Goal: Submit feedback/report problem: Submit feedback/report problem

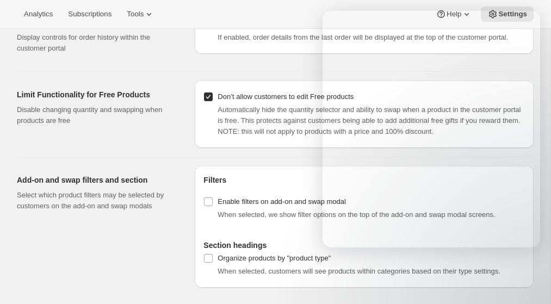
select select "INTERVAL"
select select "MONTH"
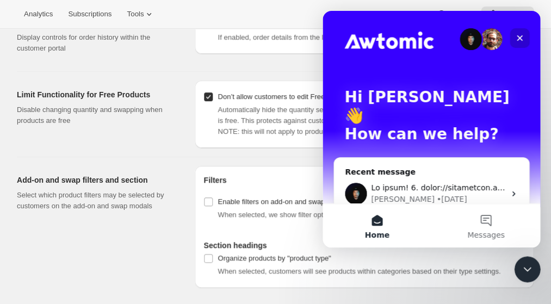
click at [520, 36] on icon "Close" at bounding box center [519, 38] width 9 height 9
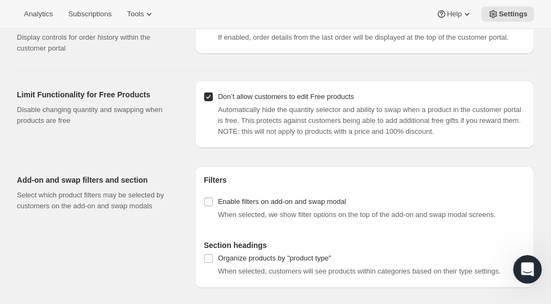
scroll to position [1243, 0]
click at [520, 272] on div "Open Intercom Messenger" at bounding box center [526, 268] width 36 height 36
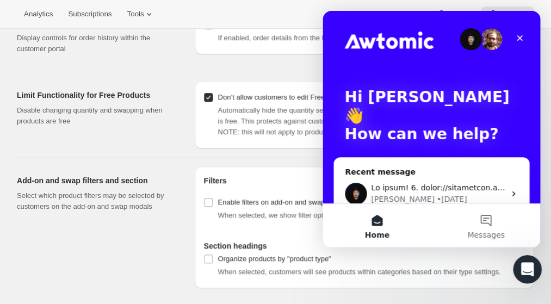
scroll to position [0, 0]
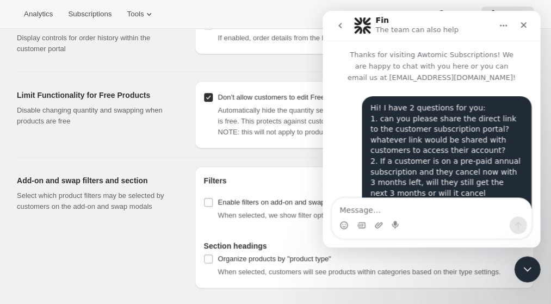
drag, startPoint x: 398, startPoint y: 107, endPoint x: 348, endPoint y: 97, distance: 51.5
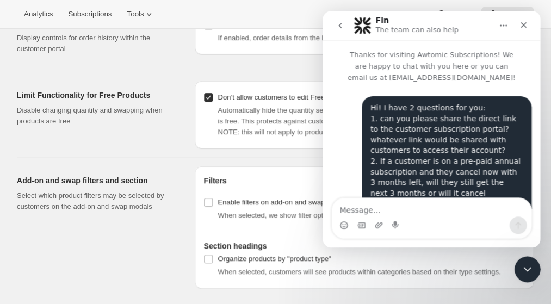
drag, startPoint x: 392, startPoint y: 105, endPoint x: 421, endPoint y: 144, distance: 48.3
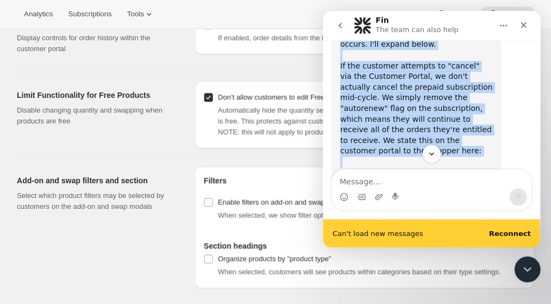
drag, startPoint x: 348, startPoint y: 98, endPoint x: 463, endPoint y: 152, distance: 126.8
click at [463, 152] on div "Thanks for visiting Awtomic Subscriptions! We are happy to chat with you here o…" at bounding box center [432, 110] width 218 height 140
copy div "It depends on how the "cancellation" occurs. I'll expand below. If the customer…"
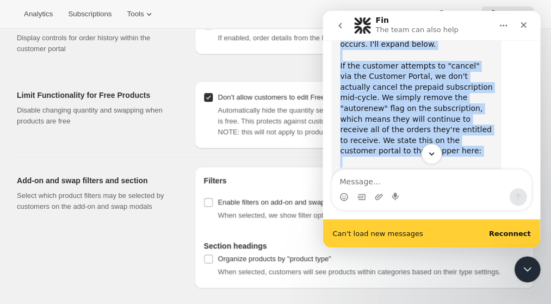
click at [432, 152] on icon "Scroll to bottom" at bounding box center [432, 154] width 10 height 10
click at [401, 178] on img "Adrian says…" at bounding box center [413, 213] width 146 height 70
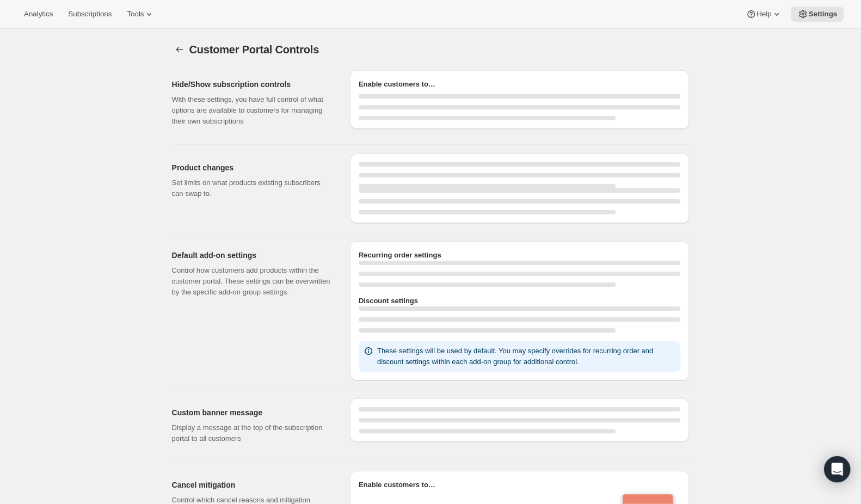
select select "INTERVAL"
select select "MONTH"
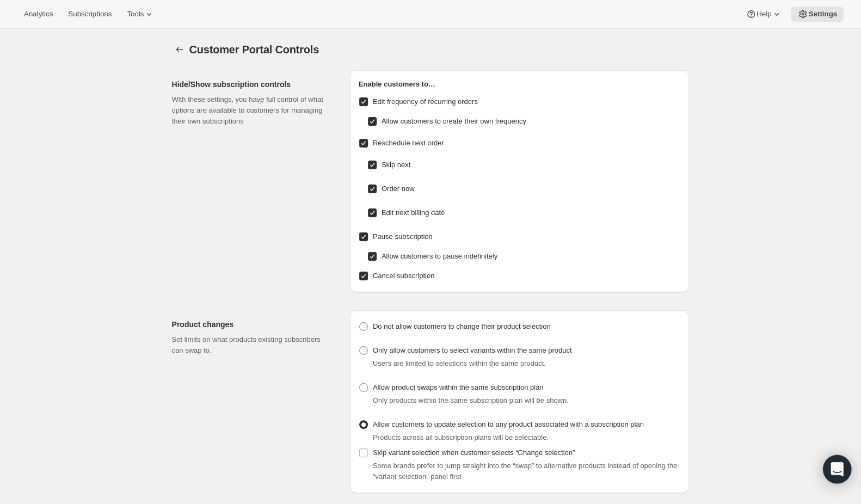
click at [834, 464] on icon "Open Intercom Messenger" at bounding box center [836, 469] width 13 height 14
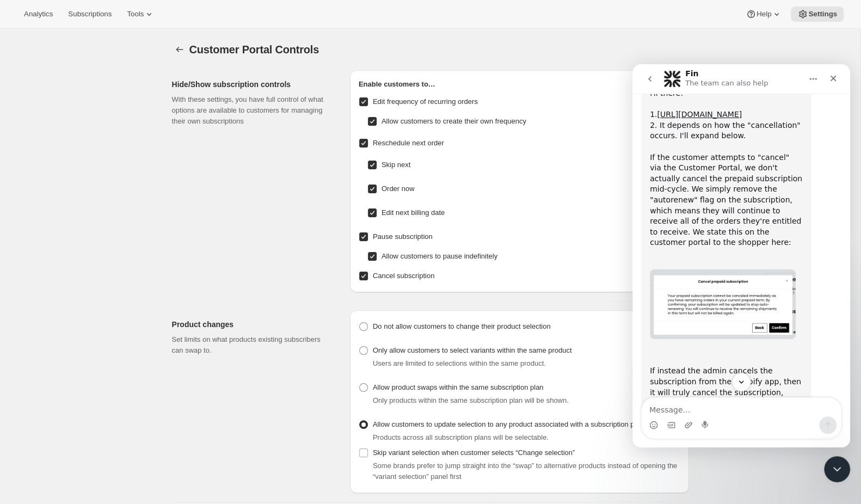
scroll to position [323, 0]
click at [677, 412] on textarea "Message…" at bounding box center [740, 407] width 199 height 18
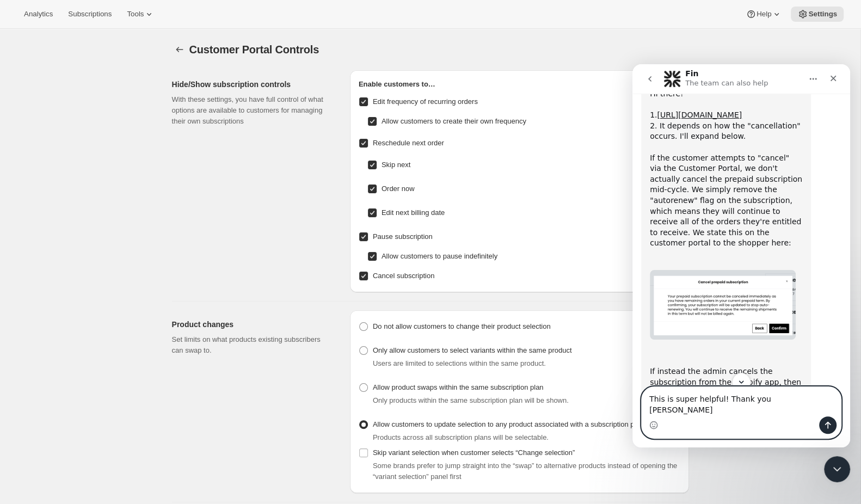
type textarea "This is super helpful! Thank you Adrian!"
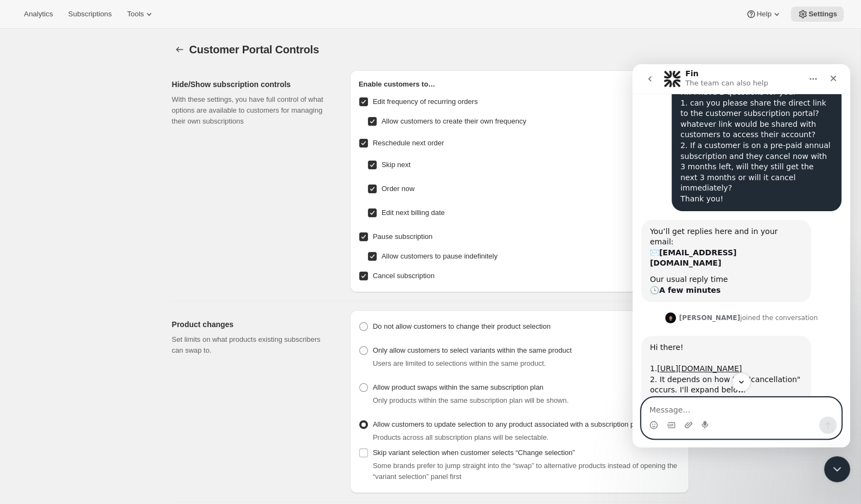
scroll to position [115, 0]
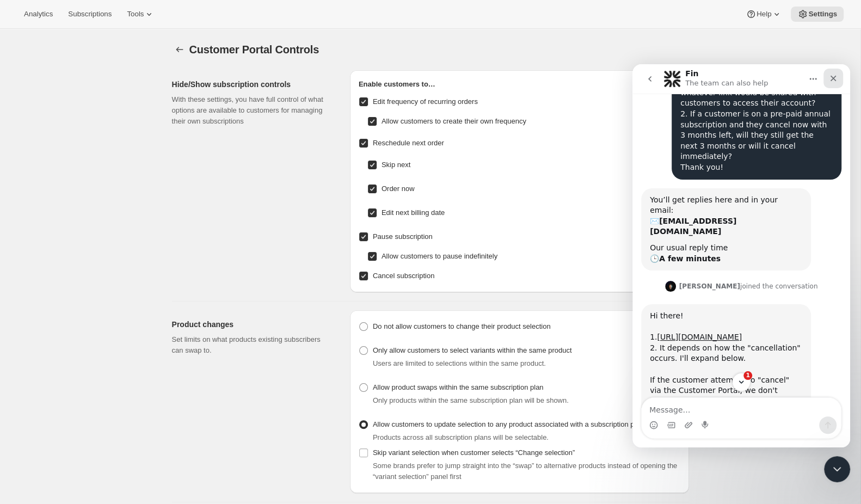
click at [832, 77] on icon "Close" at bounding box center [833, 78] width 9 height 9
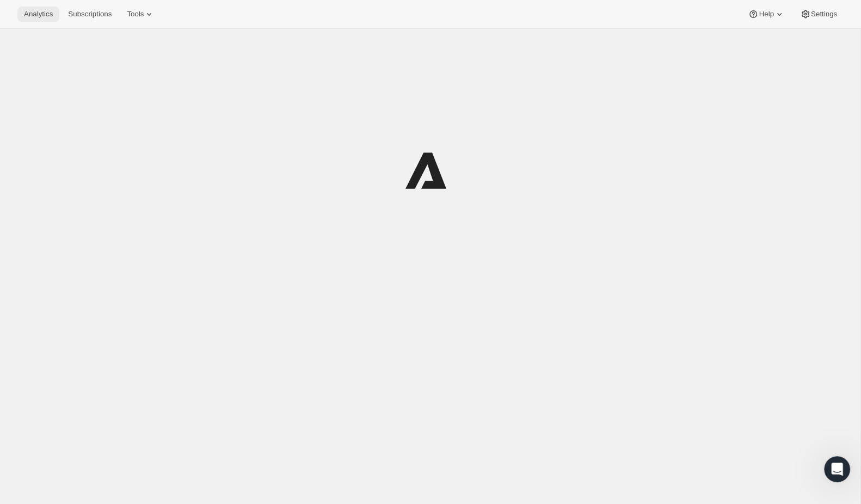
click at [44, 14] on span "Analytics" at bounding box center [38, 14] width 29 height 9
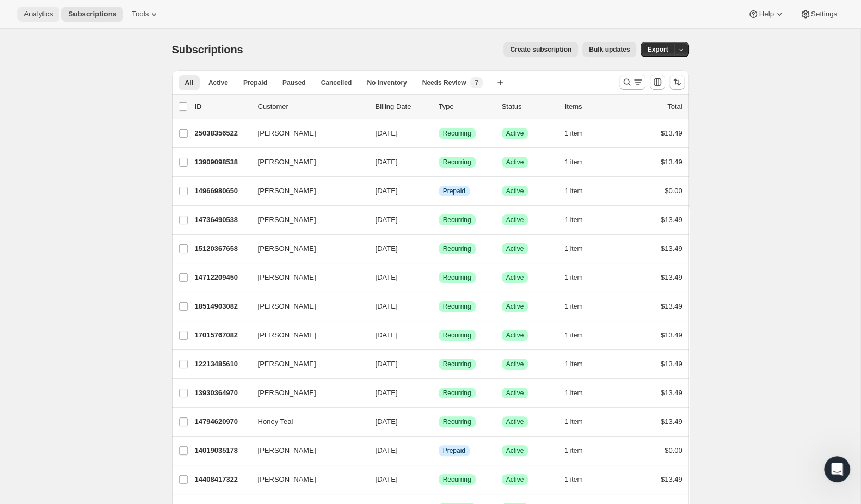
click at [40, 14] on span "Analytics" at bounding box center [38, 14] width 29 height 9
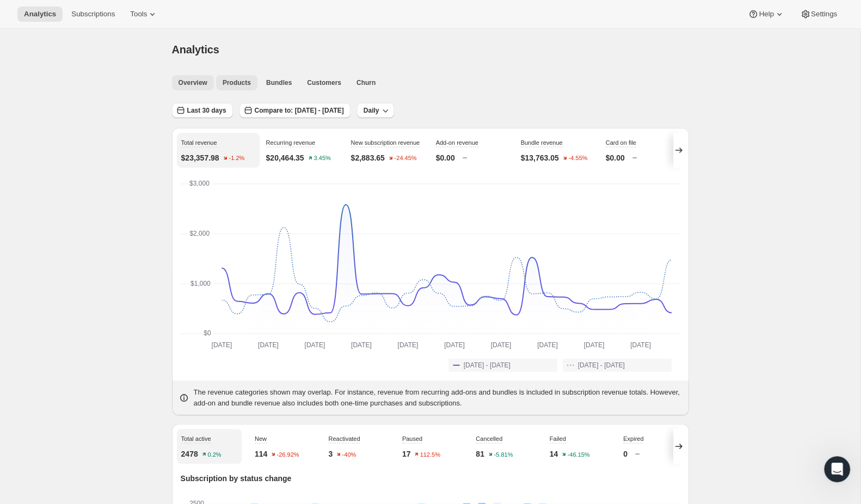
click at [238, 85] on span "Products" at bounding box center [237, 82] width 28 height 9
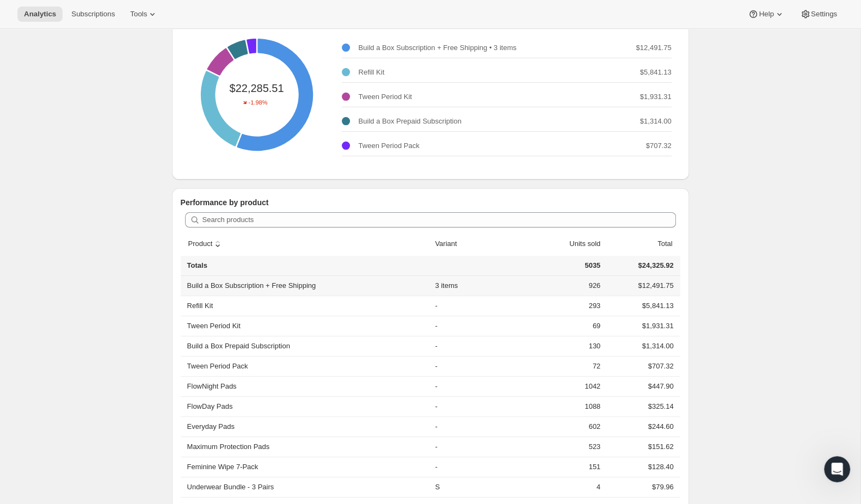
scroll to position [143, 0]
